Goal: Information Seeking & Learning: Learn about a topic

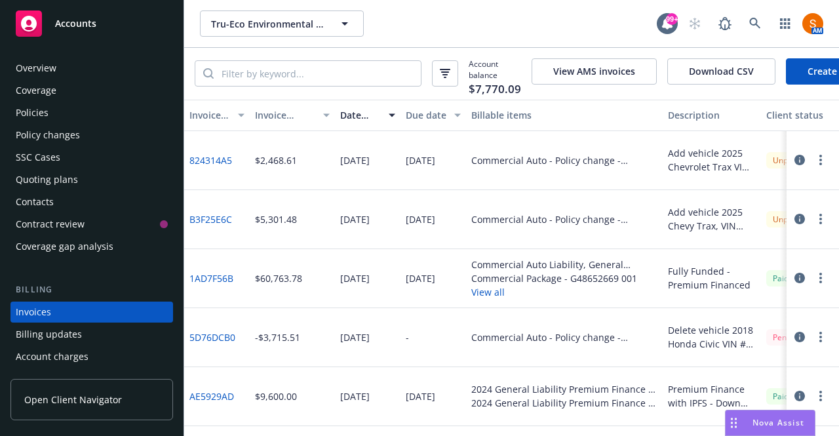
scroll to position [73, 0]
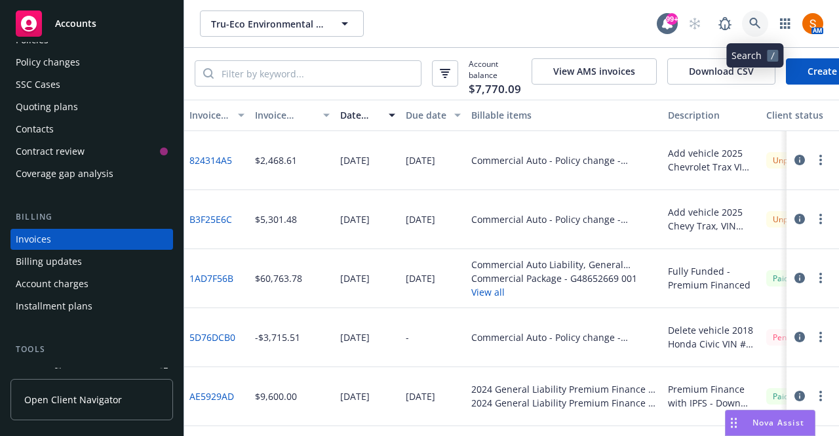
click at [750, 19] on icon at bounding box center [754, 23] width 11 height 11
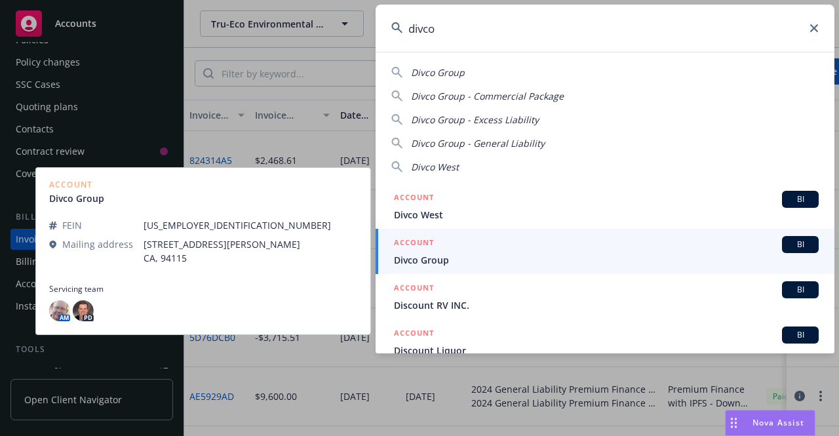
type input "divco"
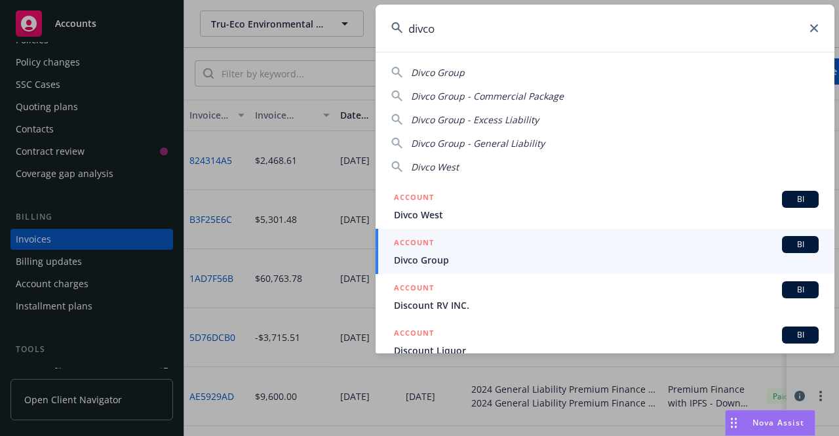
click at [452, 266] on span "Divco Group" at bounding box center [606, 260] width 425 height 14
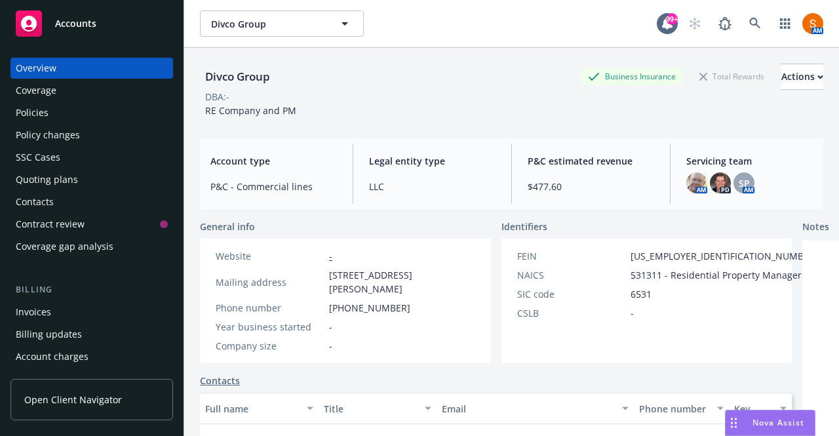
click at [33, 115] on div "Policies" at bounding box center [32, 112] width 33 height 21
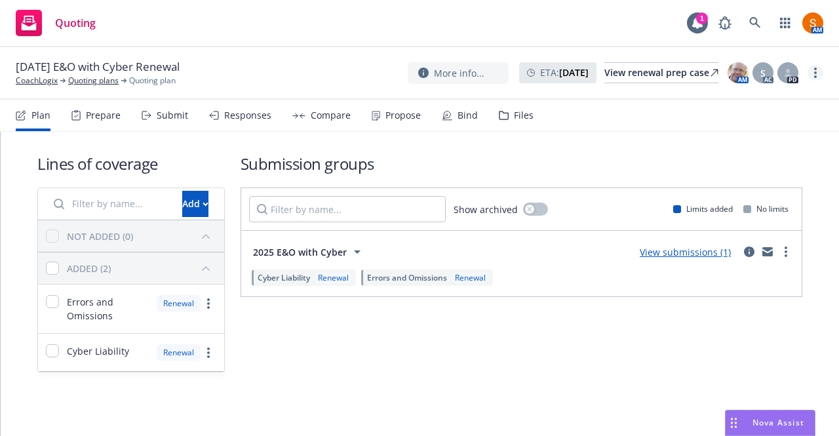
click at [815, 70] on icon "more" at bounding box center [815, 73] width 3 height 10
click at [724, 203] on link "Archive quoting plan" at bounding box center [750, 204] width 146 height 26
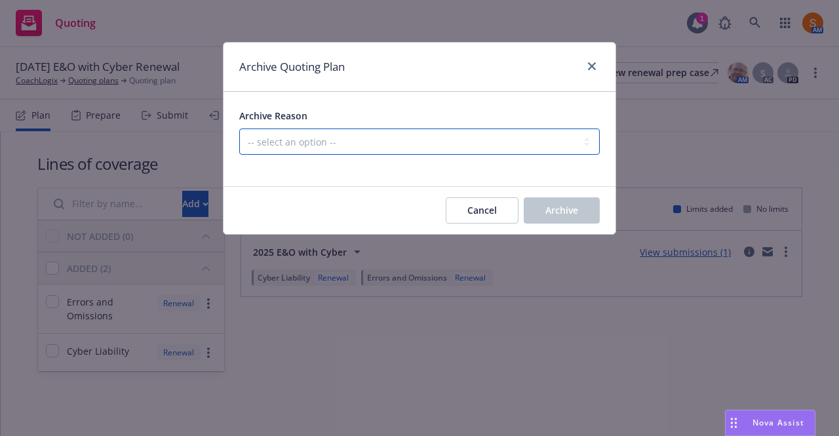
click at [412, 149] on select "-- select an option -- All policies in this renewal plan are auto-renewed Creat…" at bounding box center [419, 141] width 361 height 26
select select "ARCHIVED_RENEWAL_COMPLETED"
click at [239, 128] on select "-- select an option -- All policies in this renewal plan are auto-renewed Creat…" at bounding box center [419, 141] width 361 height 26
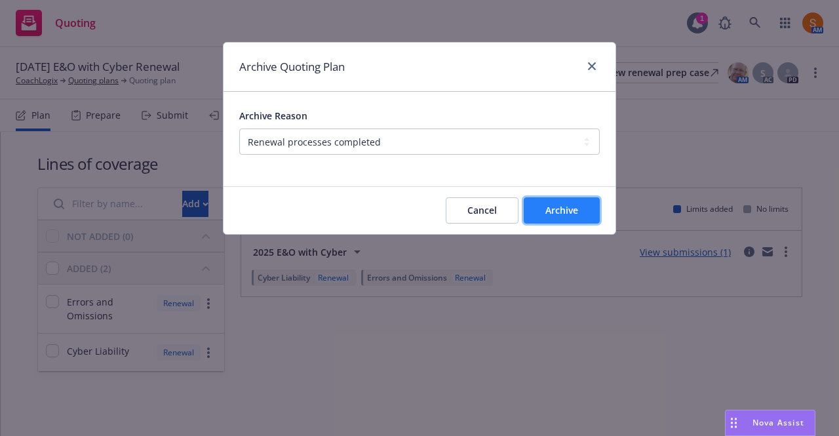
click at [553, 222] on button "Archive" at bounding box center [562, 210] width 76 height 26
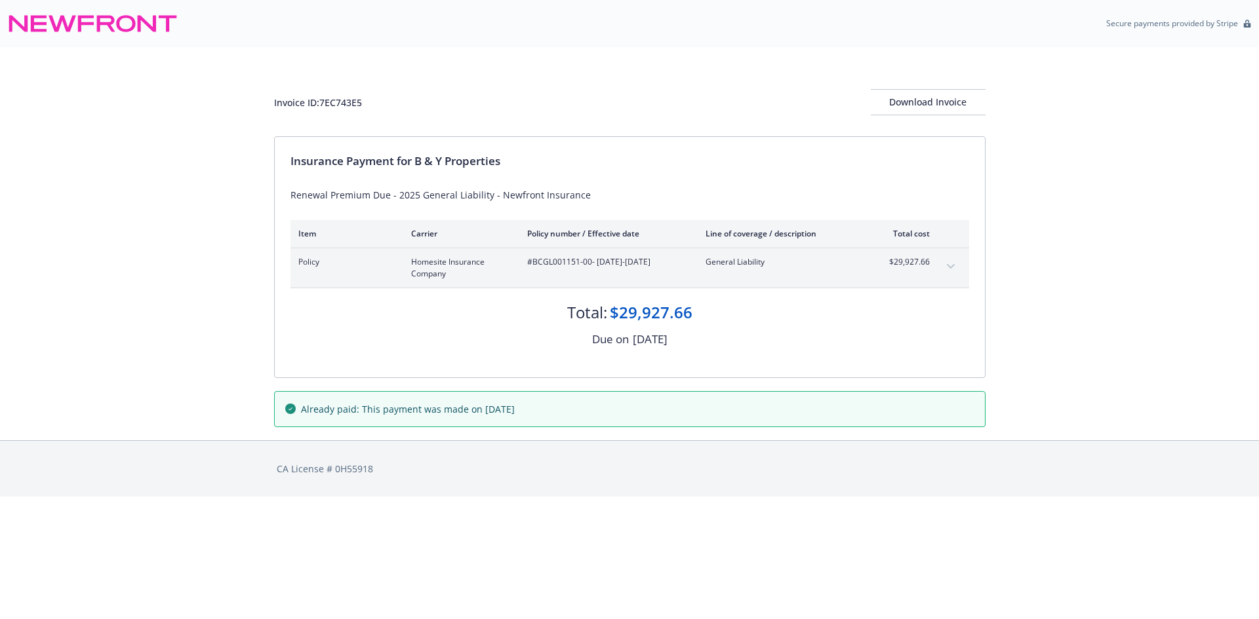
click at [357, 99] on div "Invoice ID: 7EC743E5" at bounding box center [318, 103] width 88 height 14
copy div "7EC743E5"
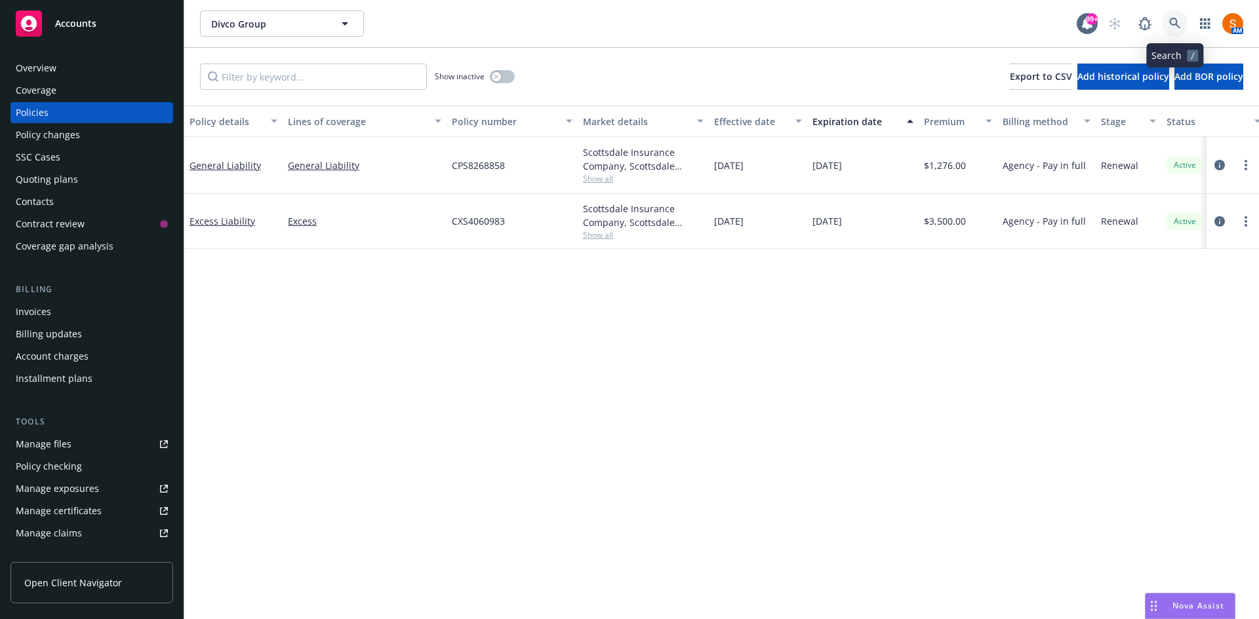
click at [1175, 31] on link at bounding box center [1175, 23] width 26 height 26
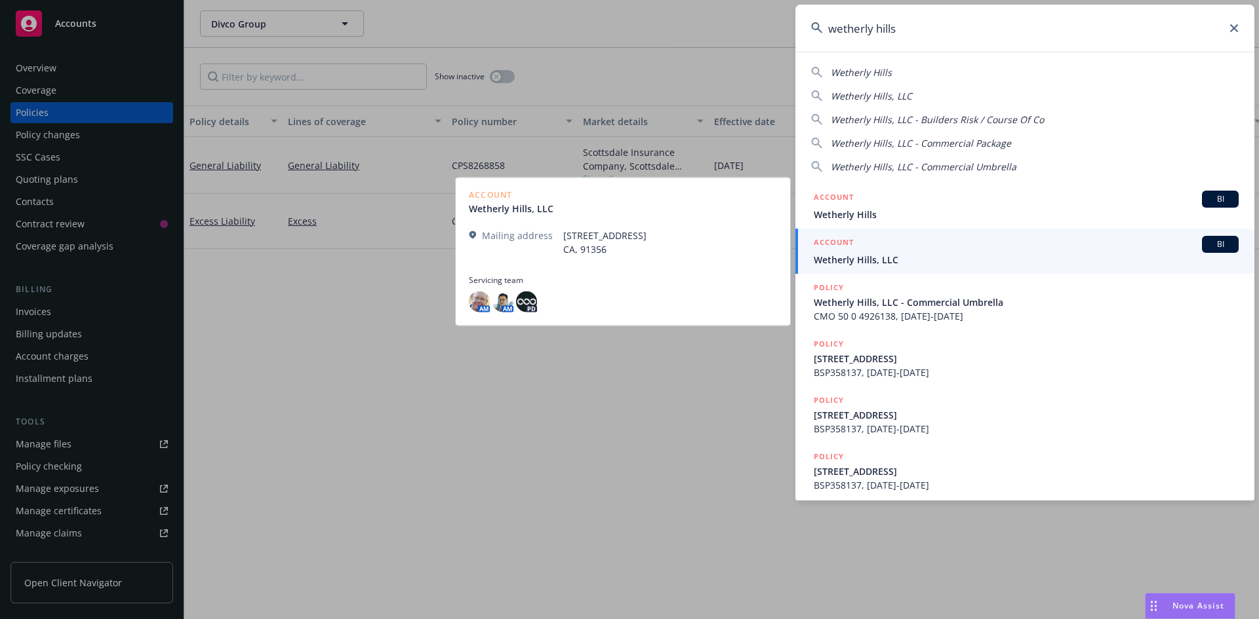
type input "wetherly hills"
click at [878, 260] on span "Wetherly Hills, LLC" at bounding box center [1026, 260] width 425 height 14
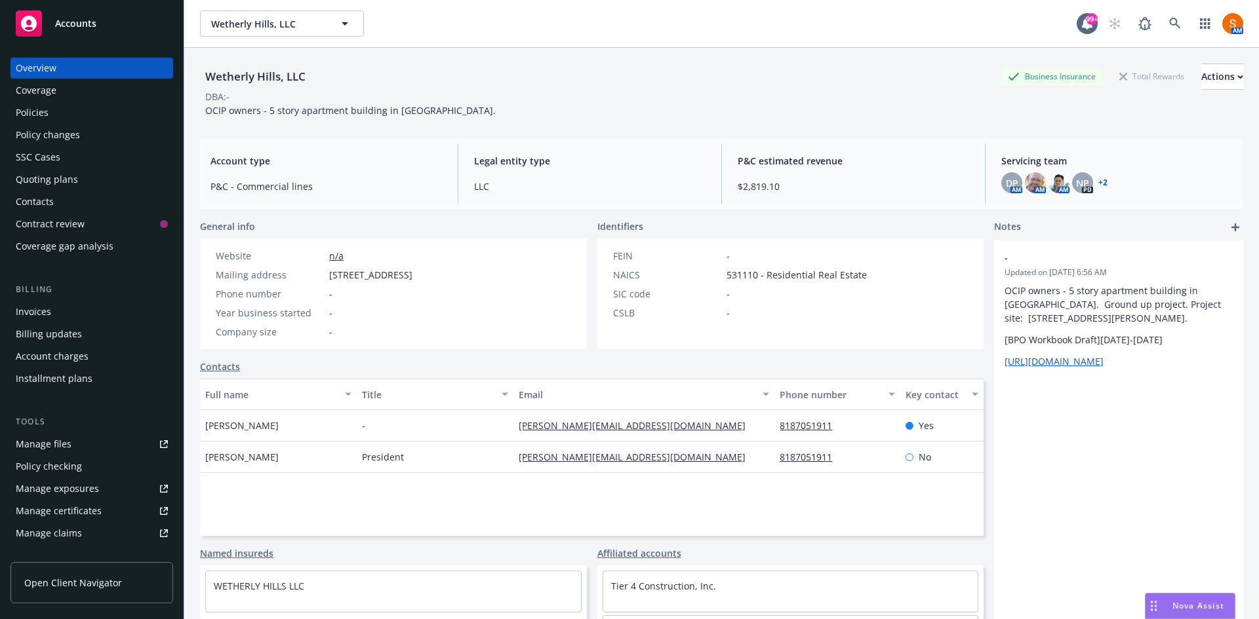
click at [70, 115] on div "Policies" at bounding box center [92, 112] width 152 height 21
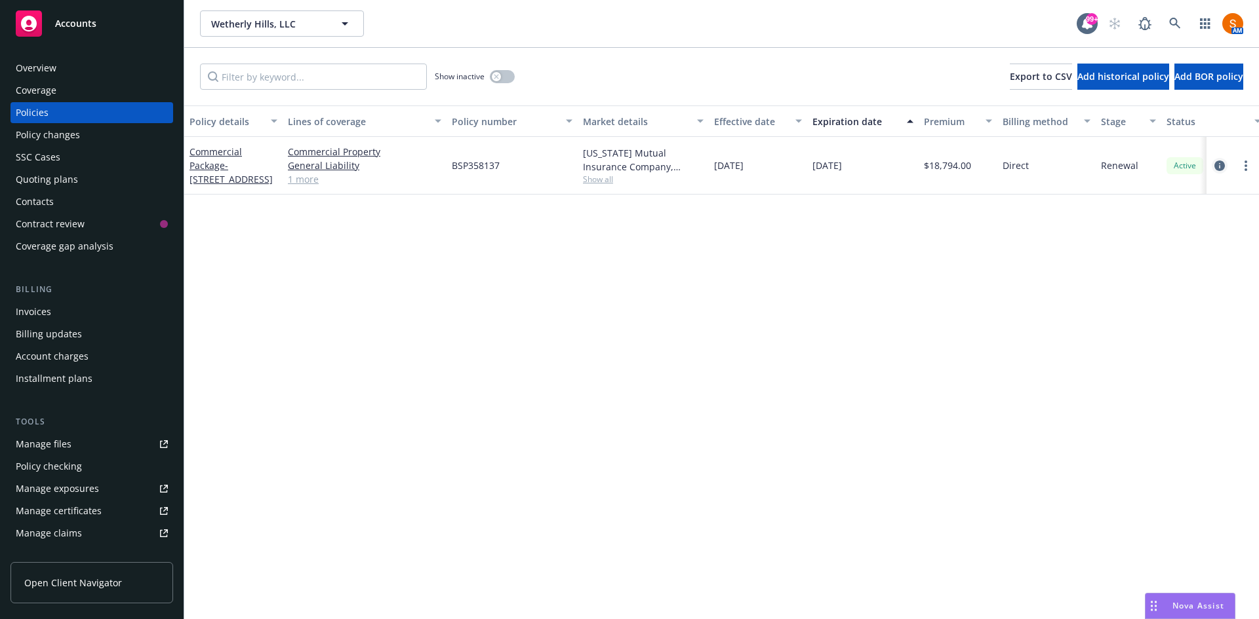
click at [1217, 168] on icon "circleInformation" at bounding box center [1219, 166] width 10 height 10
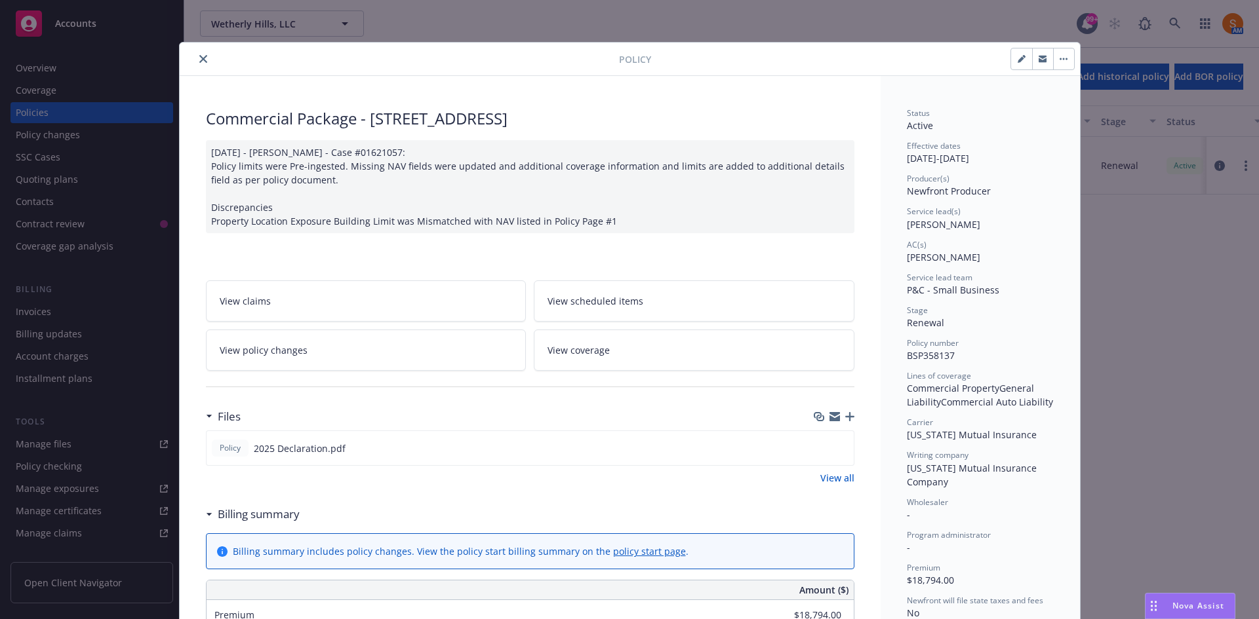
click at [199, 57] on icon "close" at bounding box center [203, 59] width 8 height 8
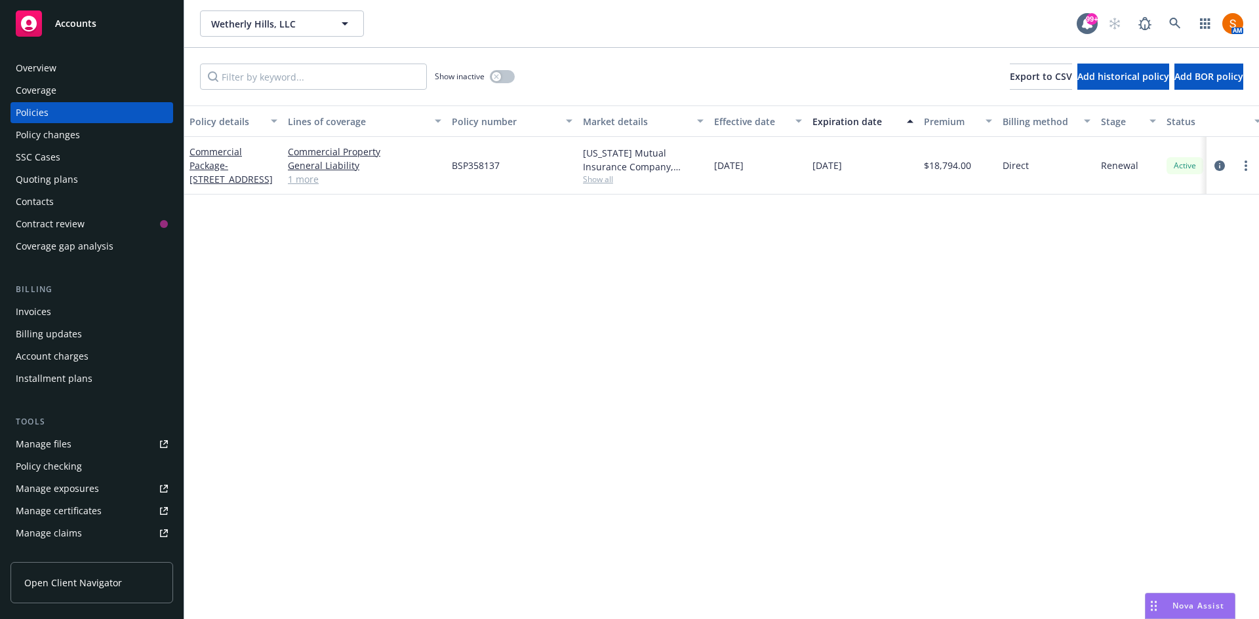
click at [300, 180] on link "1 more" at bounding box center [364, 179] width 153 height 14
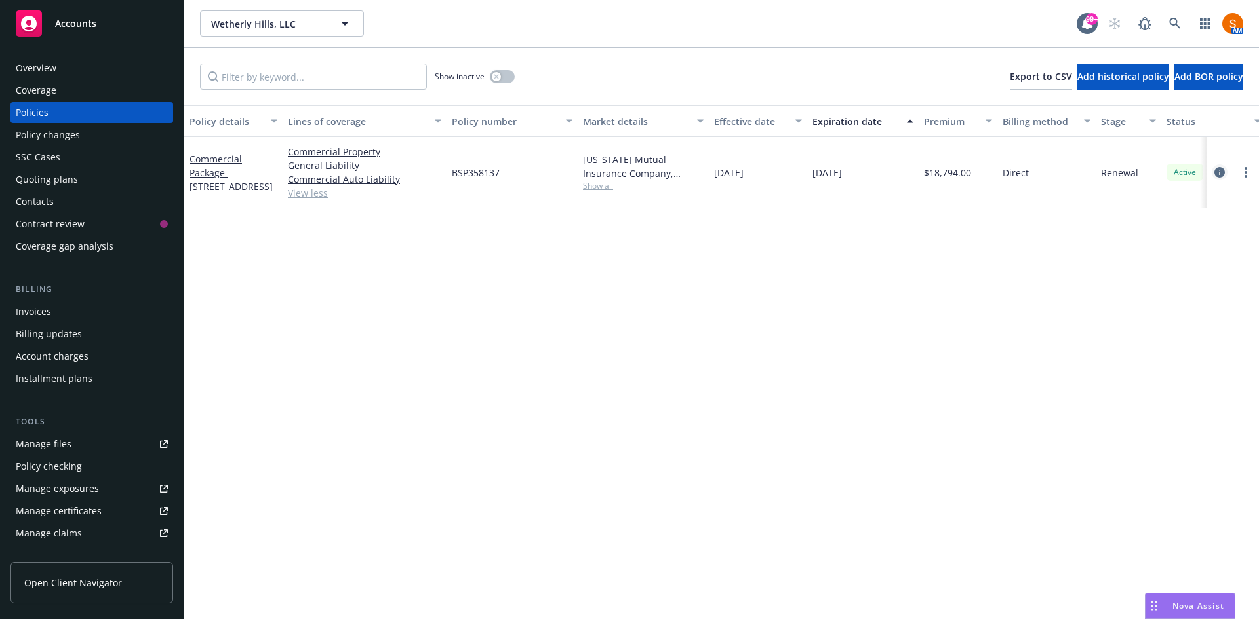
click at [1222, 177] on icon "circleInformation" at bounding box center [1219, 172] width 10 height 10
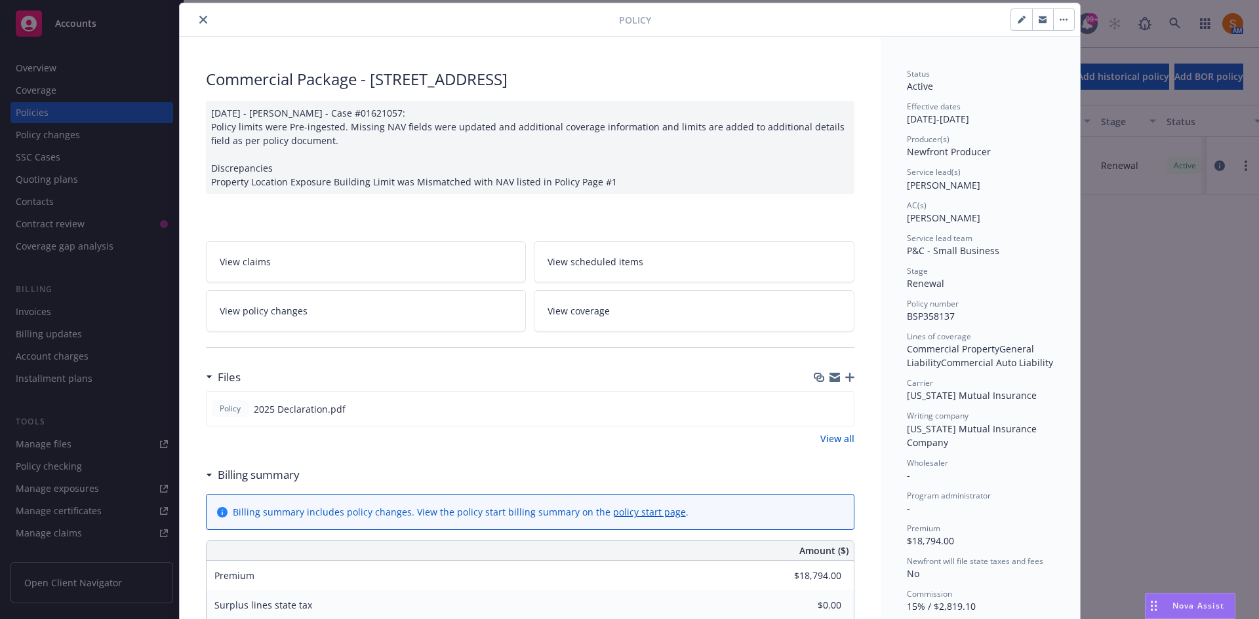
scroll to position [129, 0]
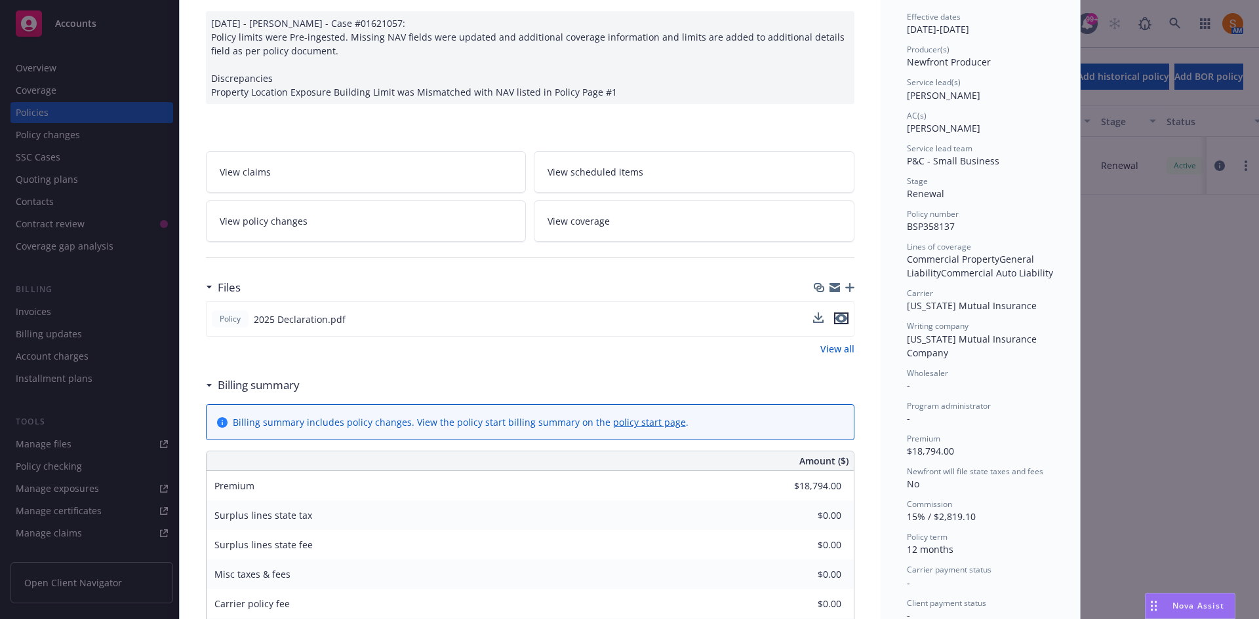
click at [835, 322] on icon "preview file" at bounding box center [841, 318] width 12 height 9
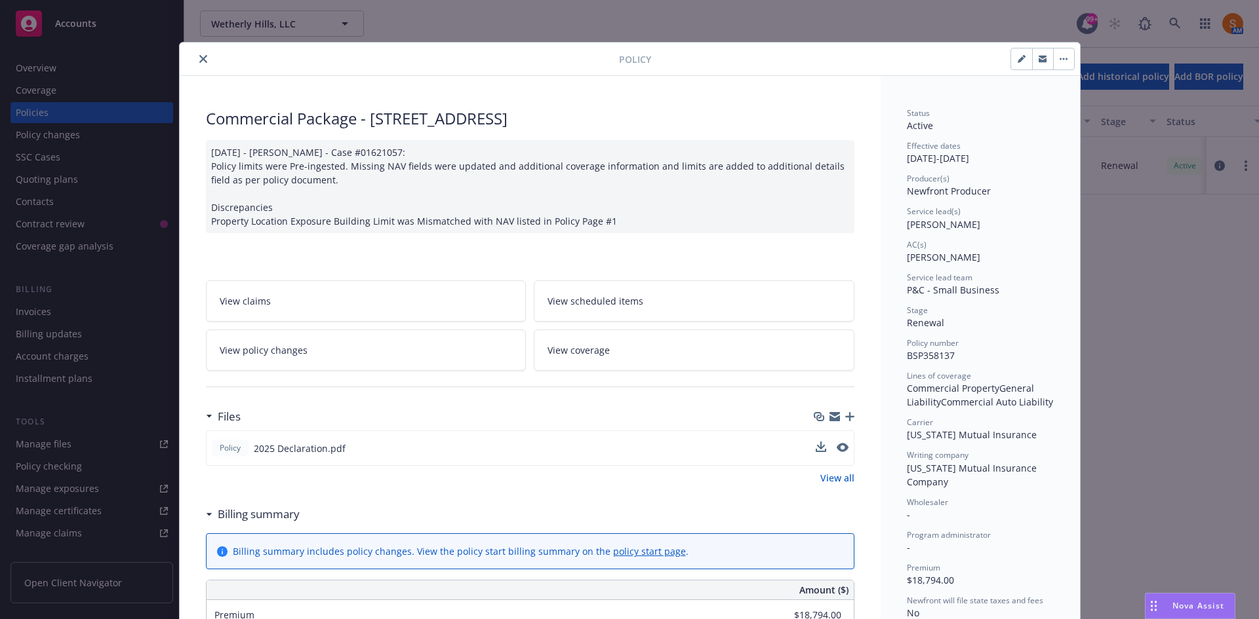
click at [199, 61] on icon "close" at bounding box center [203, 59] width 8 height 8
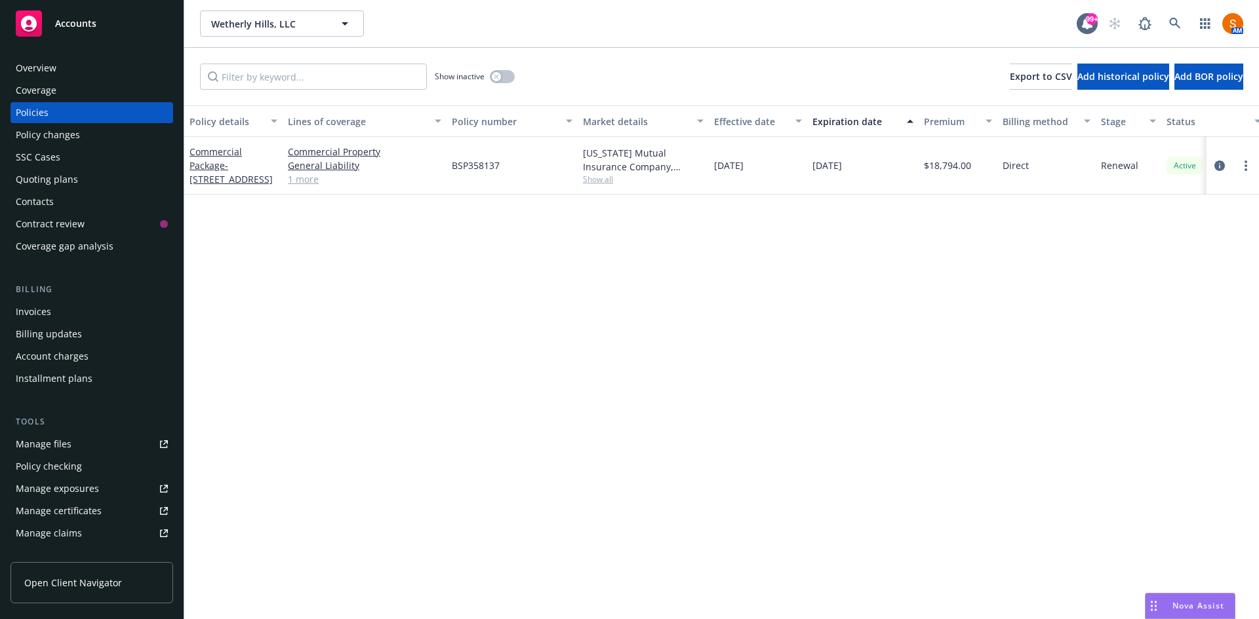
click at [302, 186] on link "1 more" at bounding box center [364, 179] width 153 height 14
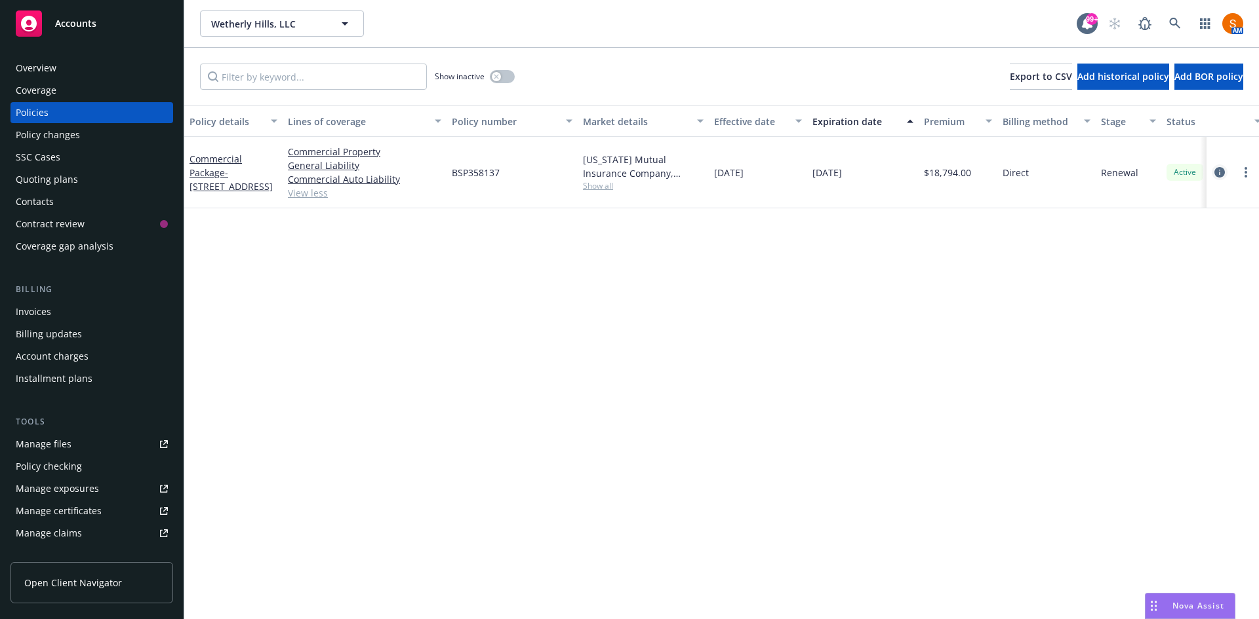
click at [1223, 168] on icon "circleInformation" at bounding box center [1219, 172] width 10 height 10
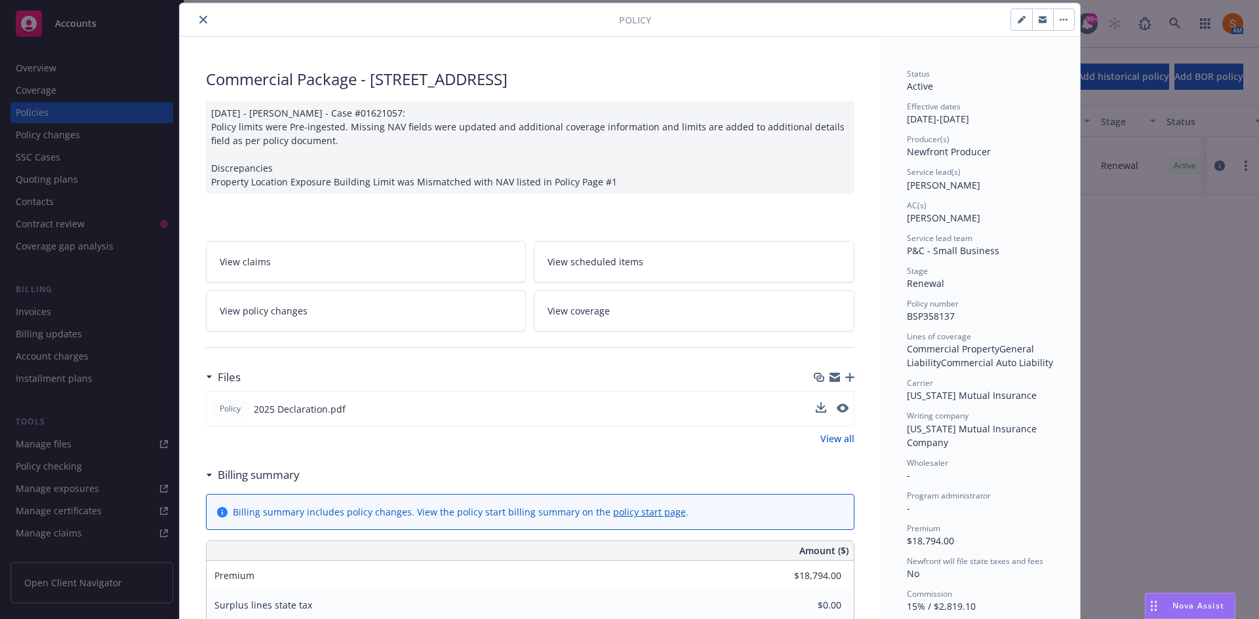
scroll to position [105, 0]
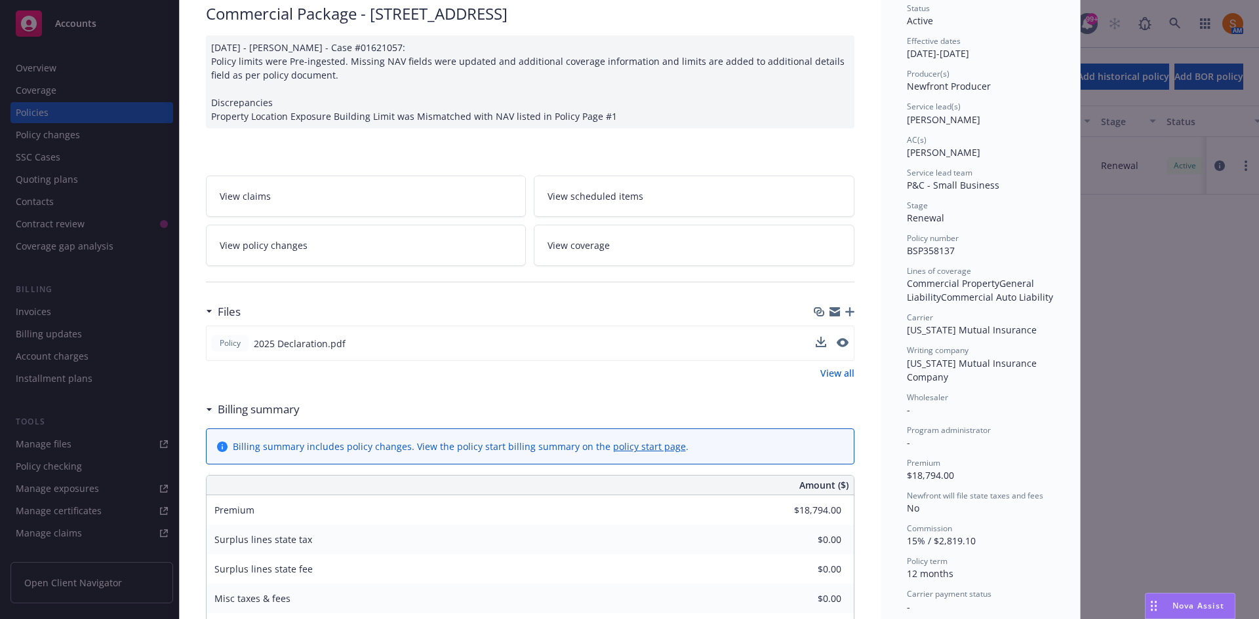
click at [829, 344] on div at bounding box center [831, 344] width 33 height 14
click at [835, 343] on icon "preview file" at bounding box center [841, 342] width 12 height 9
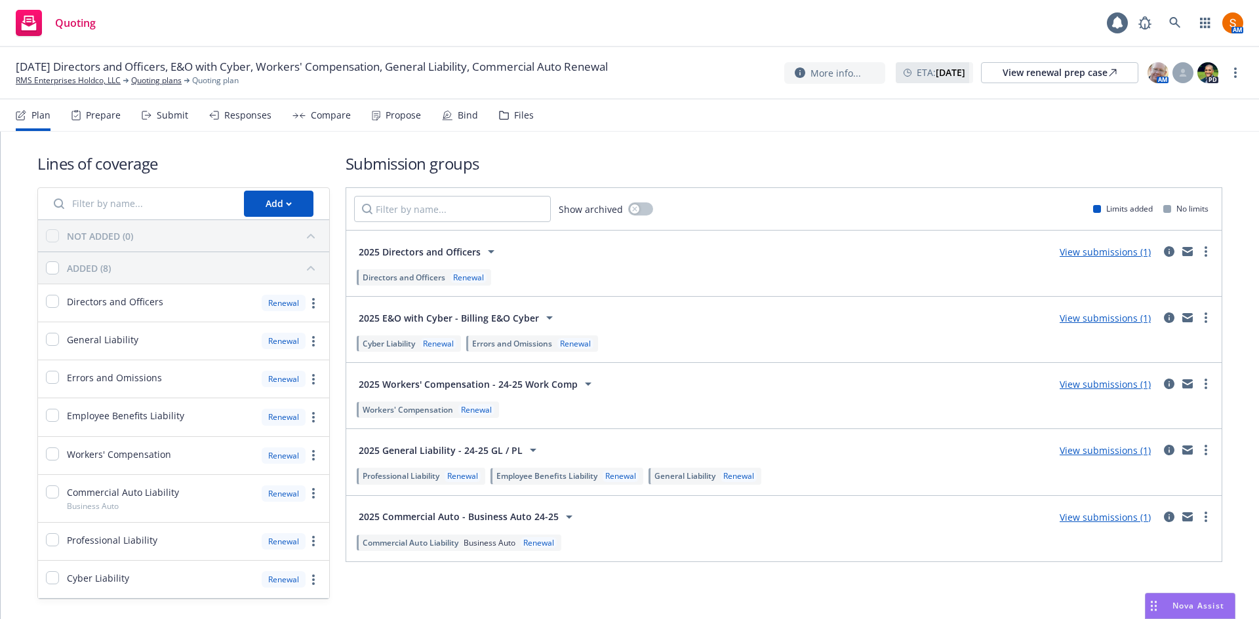
click at [412, 117] on div "Propose" at bounding box center [402, 115] width 35 height 10
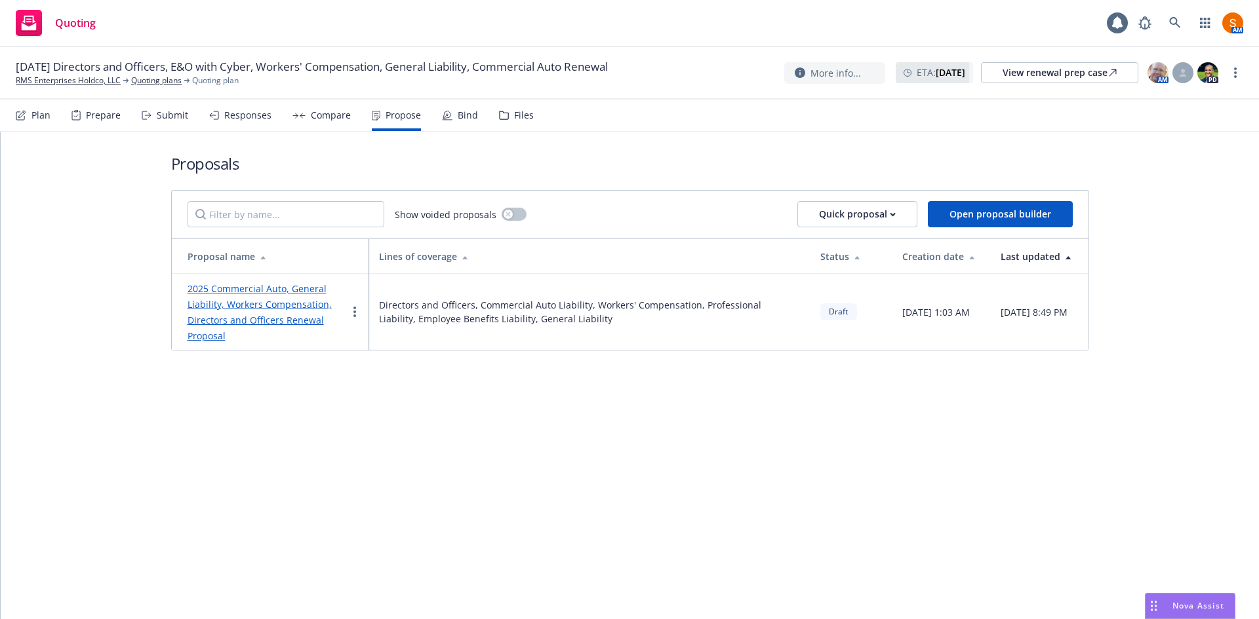
click at [300, 304] on link "2025 Commercial Auto, General Liability, Workers Compensation, Directors and Of…" at bounding box center [259, 313] width 144 height 60
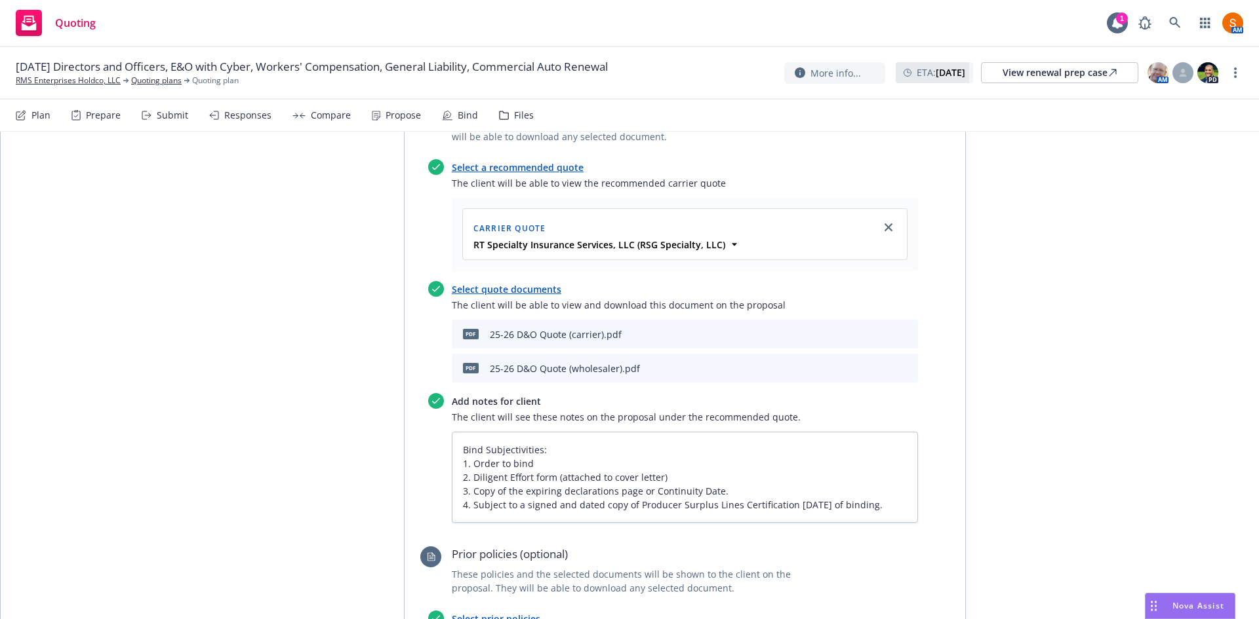
scroll to position [14, 0]
type textarea "x"
